Goal: Task Accomplishment & Management: Use online tool/utility

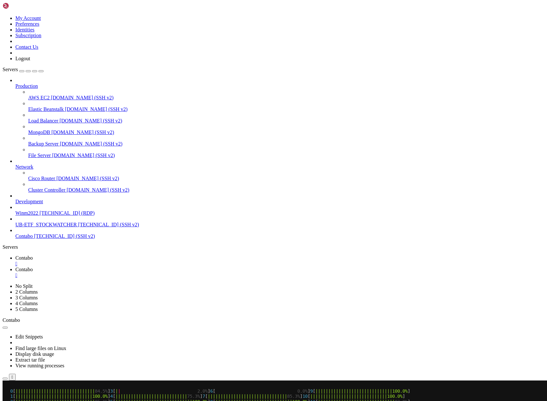
scroll to position [9311, 0]
click at [33, 267] on span "Contabo" at bounding box center [23, 269] width 17 height 5
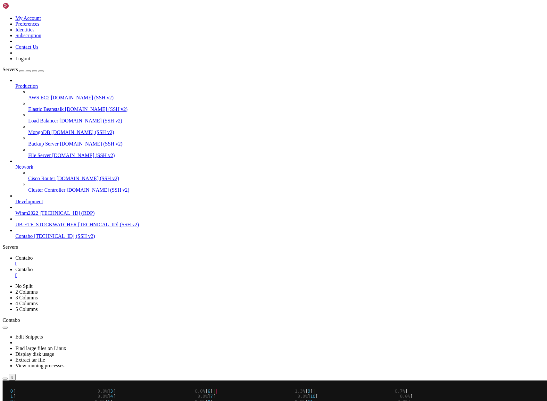
scroll to position [9444, 0]
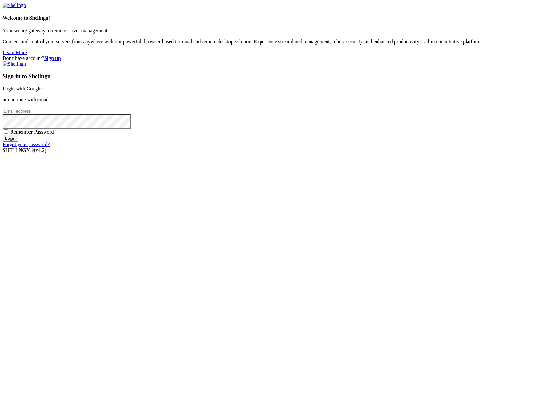
click at [59, 114] on input "email" at bounding box center [31, 111] width 57 height 7
type input "claude.berlouis@gmail.com"
click at [3, 135] on input "Login" at bounding box center [11, 138] width 16 height 7
click at [18, 147] on input "Login" at bounding box center [11, 144] width 16 height 7
click at [266, 153] on div "Don't have account? Sign up Sign in to Shellngn Login with Google or continue w…" at bounding box center [274, 104] width 542 height 98
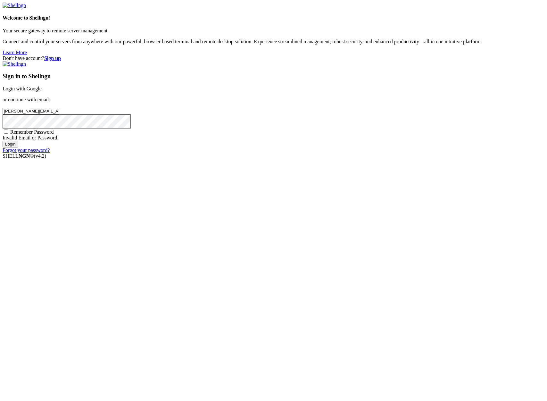
click at [3, 141] on input "Login" at bounding box center [11, 144] width 16 height 7
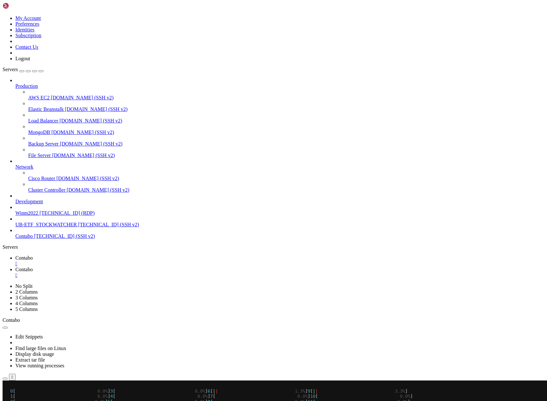
scroll to position [9449, 0]
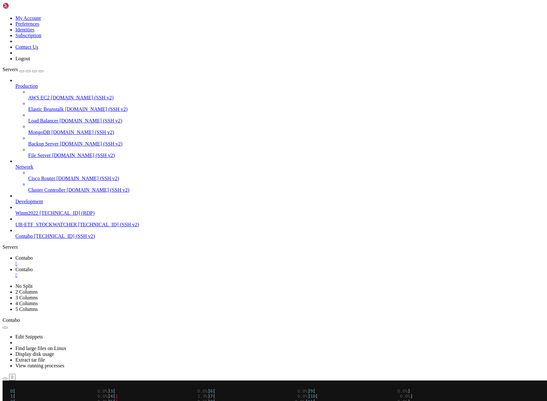
click at [33, 255] on span "Contabo" at bounding box center [23, 257] width 17 height 5
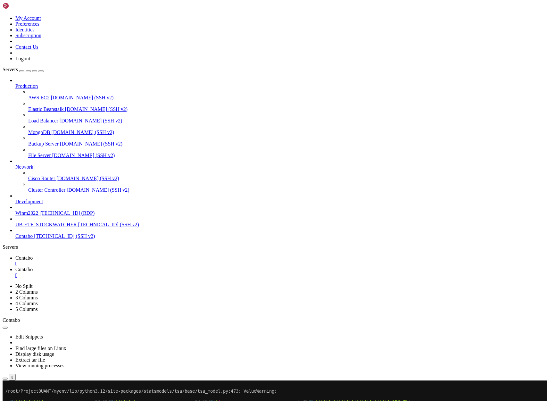
scroll to position [17726, 0]
click at [137, 267] on link "Contabo " at bounding box center [279, 273] width 529 height 12
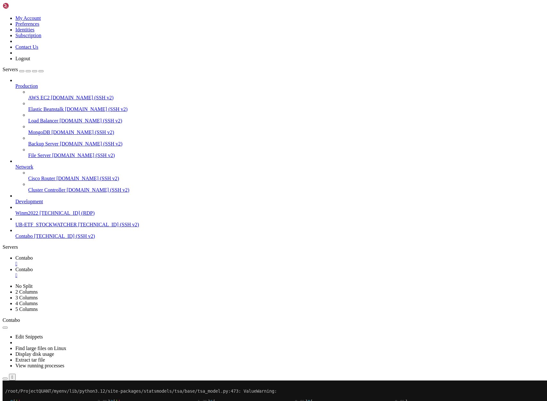
scroll to position [28727, 0]
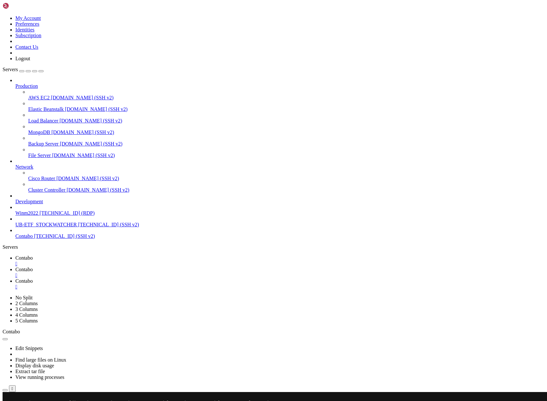
type input "/root/ProjectQUANT"
